Goal: Information Seeking & Learning: Learn about a topic

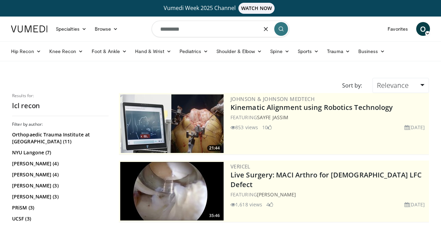
click at [204, 28] on input "*********" at bounding box center [221, 29] width 138 height 17
type input "**********"
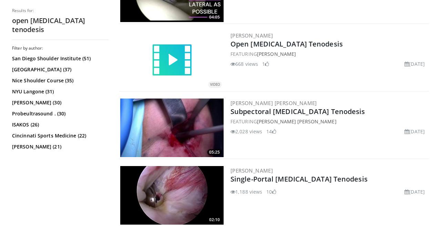
scroll to position [337, 0]
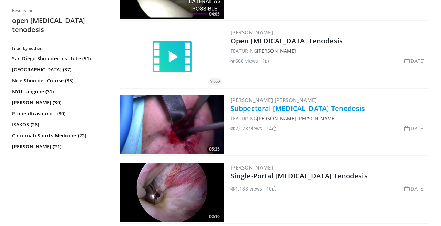
click at [293, 107] on link "Subpectoral Biceps Tenodesis" at bounding box center [297, 108] width 135 height 9
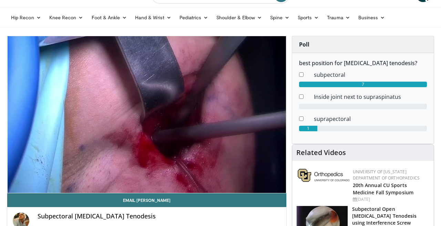
scroll to position [58, 0]
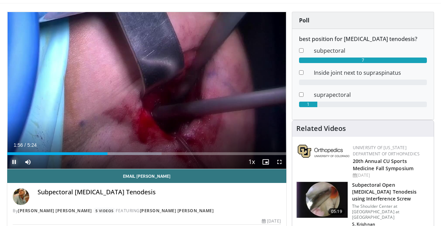
click at [16, 163] on span "Video Player" at bounding box center [14, 162] width 14 height 14
click at [14, 158] on span "Video Player" at bounding box center [14, 162] width 14 height 14
click at [9, 163] on span "Video Player" at bounding box center [14, 162] width 14 height 14
click at [10, 162] on span "Video Player" at bounding box center [14, 162] width 14 height 14
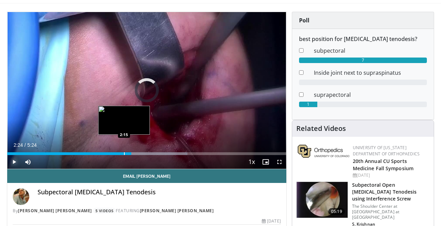
click at [124, 154] on div "Progress Bar" at bounding box center [124, 153] width 1 height 3
click at [113, 155] on div "Progress Bar" at bounding box center [113, 153] width 1 height 3
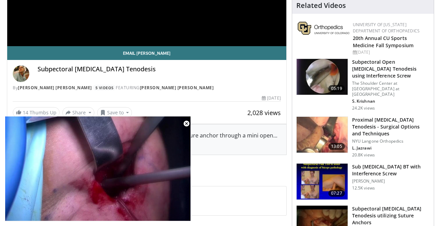
scroll to position [0, 0]
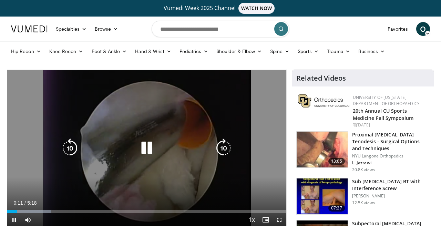
click at [144, 146] on icon "Video Player" at bounding box center [146, 148] width 19 height 19
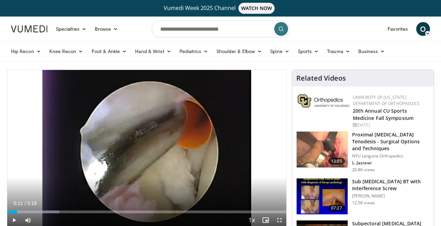
click at [324, 33] on nav "Specialties Adult & Family Medicine Allergy, Asthma, Immunology Anesthesiology …" at bounding box center [220, 29] width 427 height 25
